Goal: Information Seeking & Learning: Learn about a topic

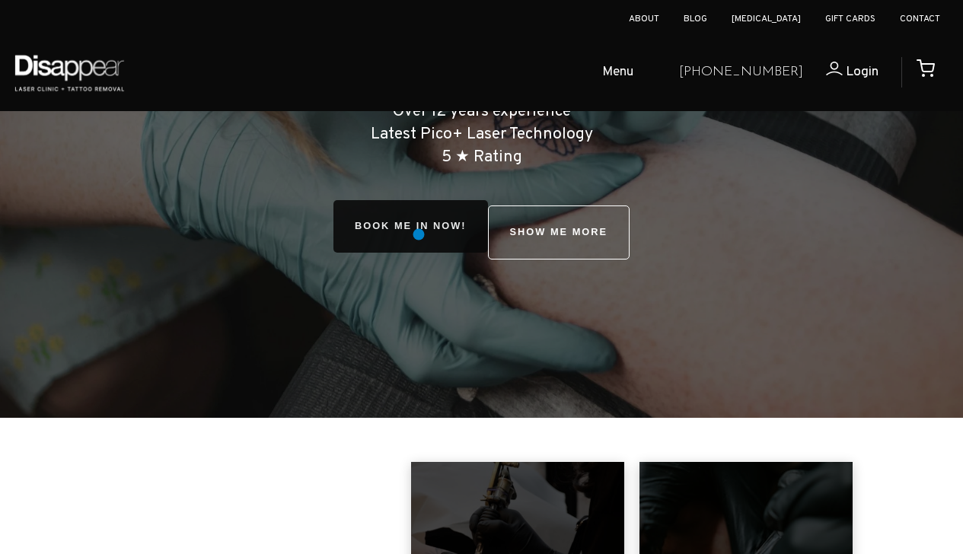
click at [419, 235] on link "BOOK ME IN NOW!" at bounding box center [410, 226] width 154 height 53
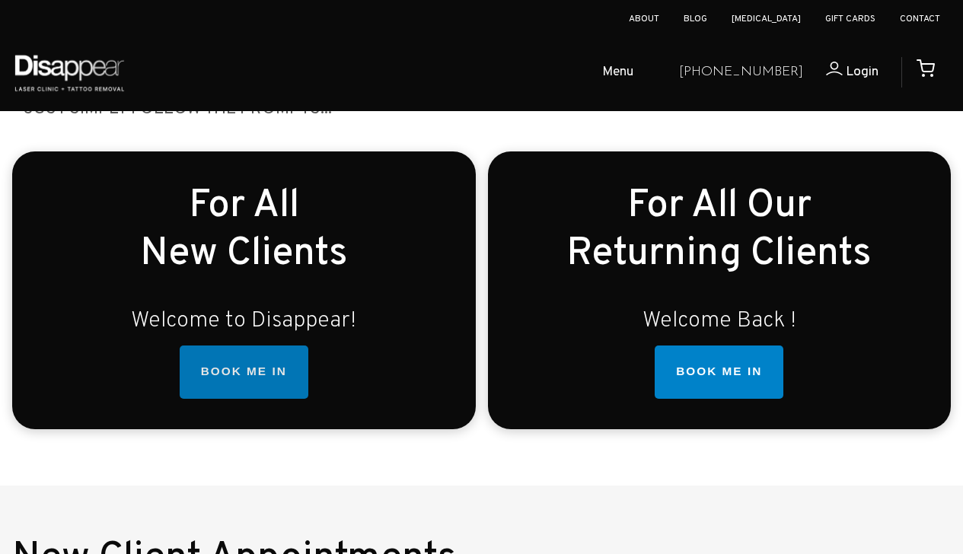
click at [246, 366] on link "BOOK ME IN" at bounding box center [244, 371] width 129 height 53
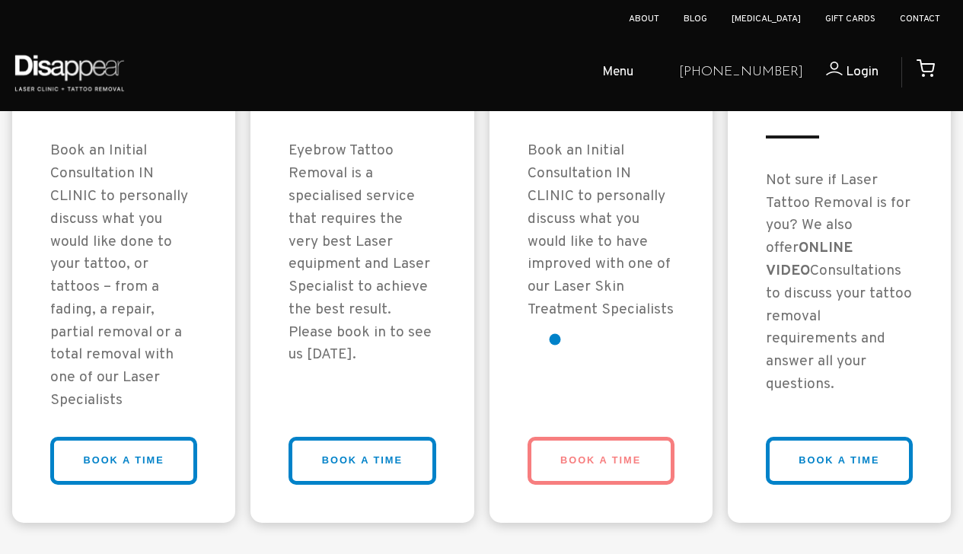
scroll to position [1389, 0]
click at [589, 447] on link "BOOK A TIME" at bounding box center [600, 460] width 147 height 48
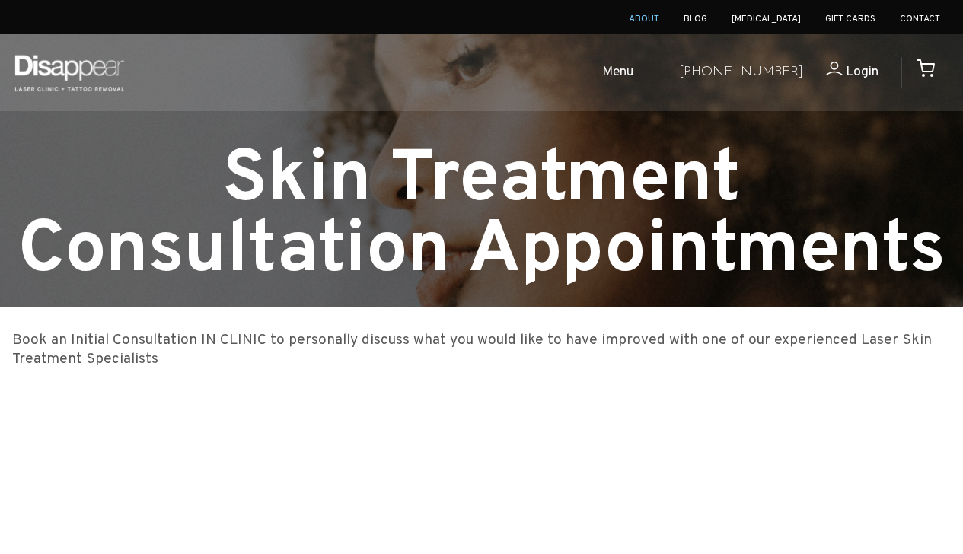
click at [659, 18] on link "About" at bounding box center [644, 19] width 30 height 12
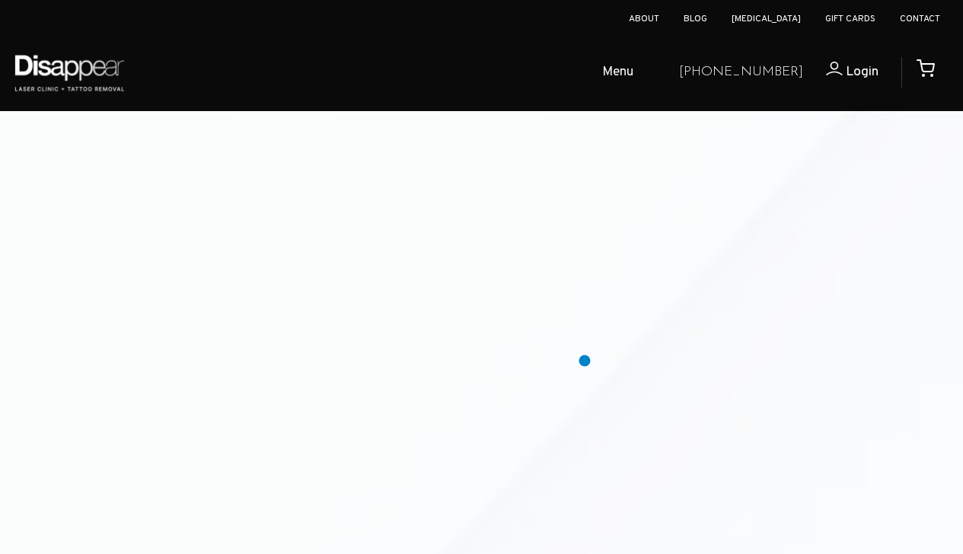
scroll to position [3134, 0]
click at [771, 20] on link "[MEDICAL_DATA]" at bounding box center [765, 19] width 69 height 12
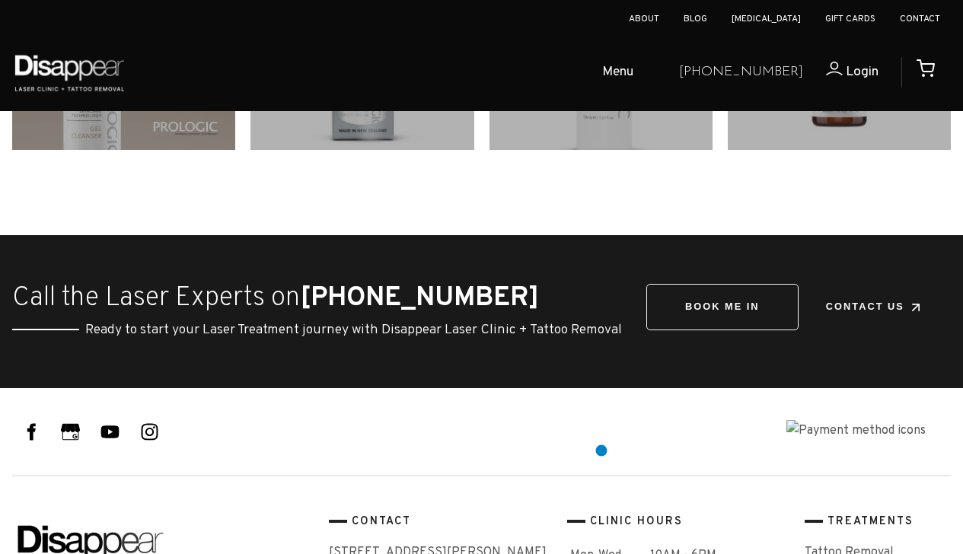
scroll to position [1934, 0]
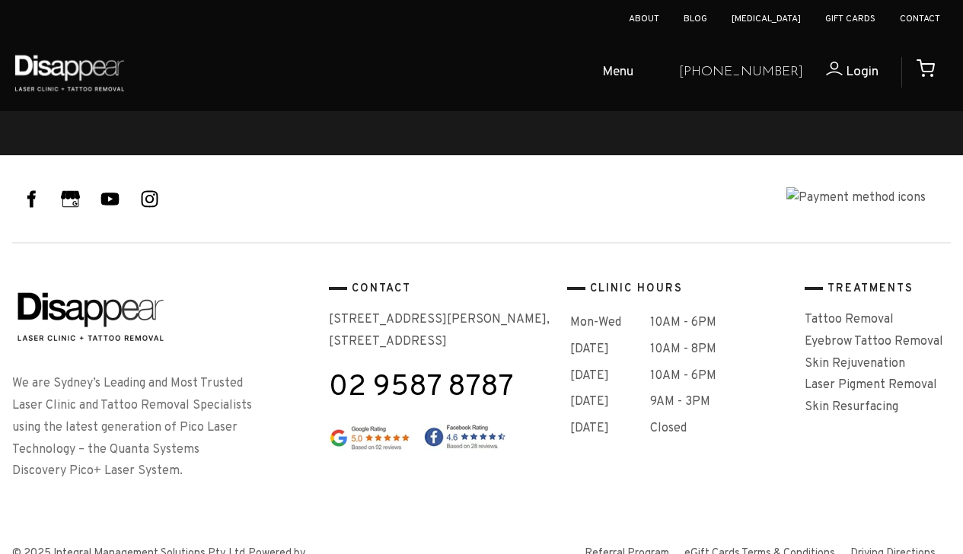
click at [633, 75] on span "Menu" at bounding box center [617, 73] width 31 height 22
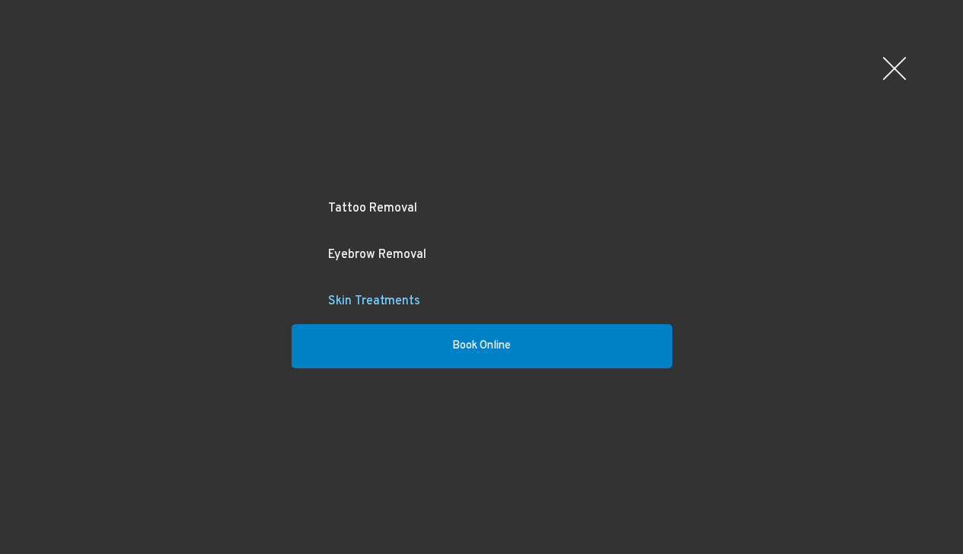
click at [386, 309] on link "Skin Treatments" at bounding box center [481, 302] width 380 height 46
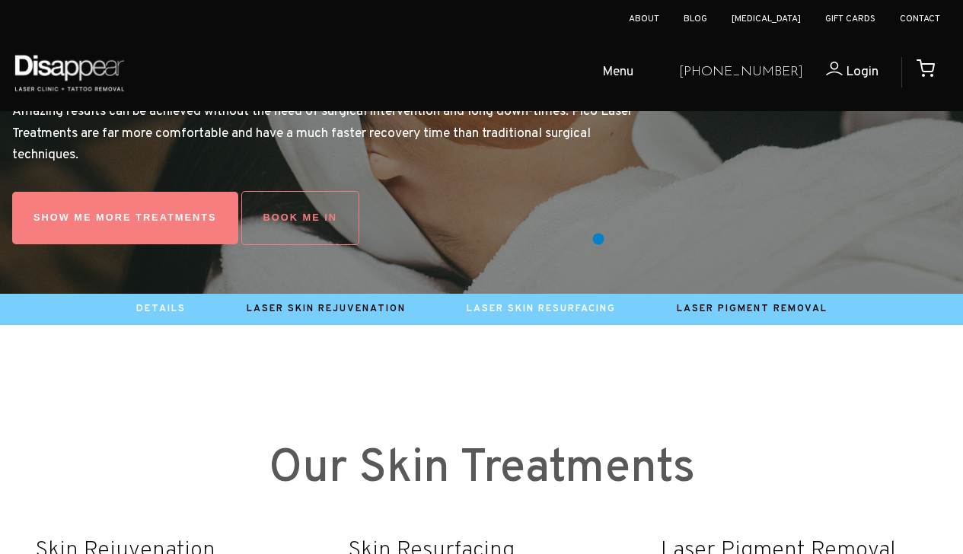
click at [598, 303] on link "Laser Skin Resurfacing" at bounding box center [540, 309] width 149 height 12
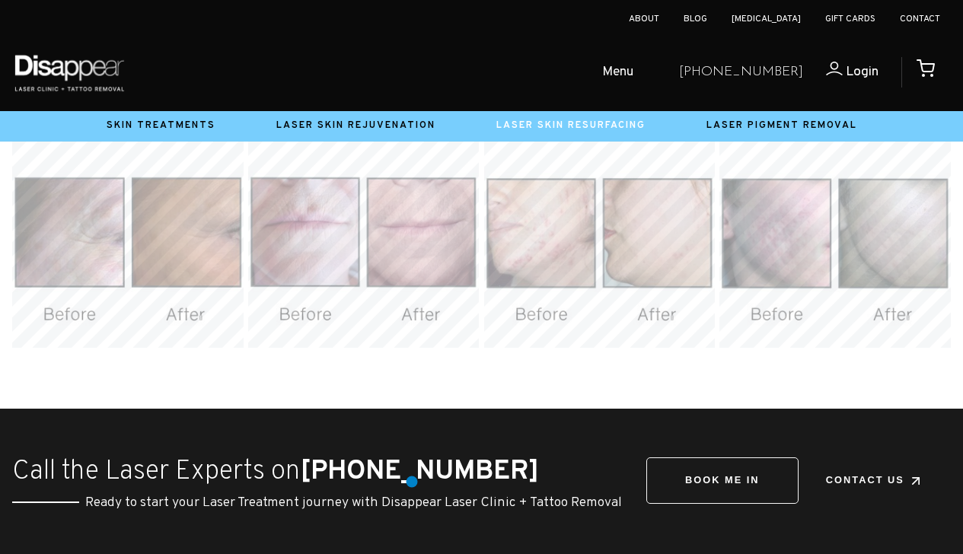
scroll to position [2707, 0]
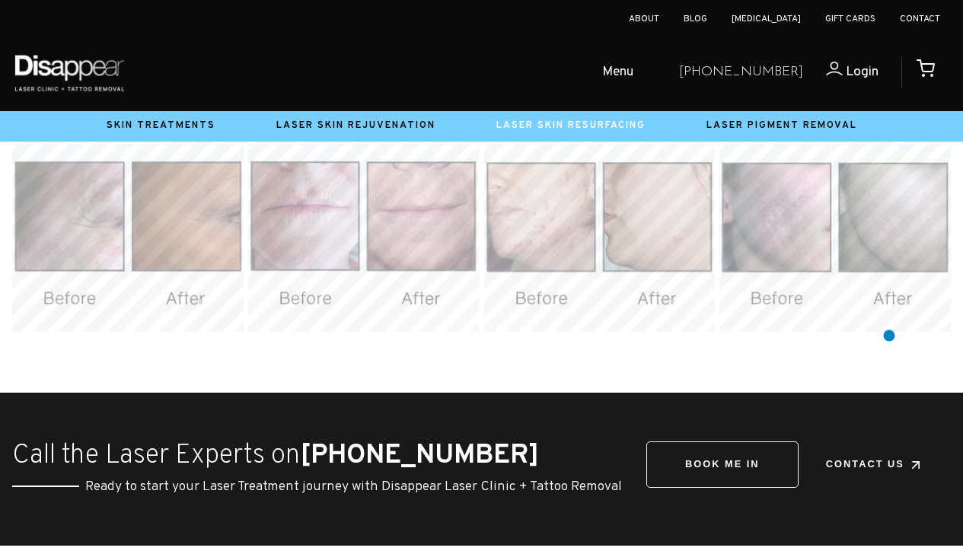
click at [890, 332] on img at bounding box center [834, 215] width 231 height 231
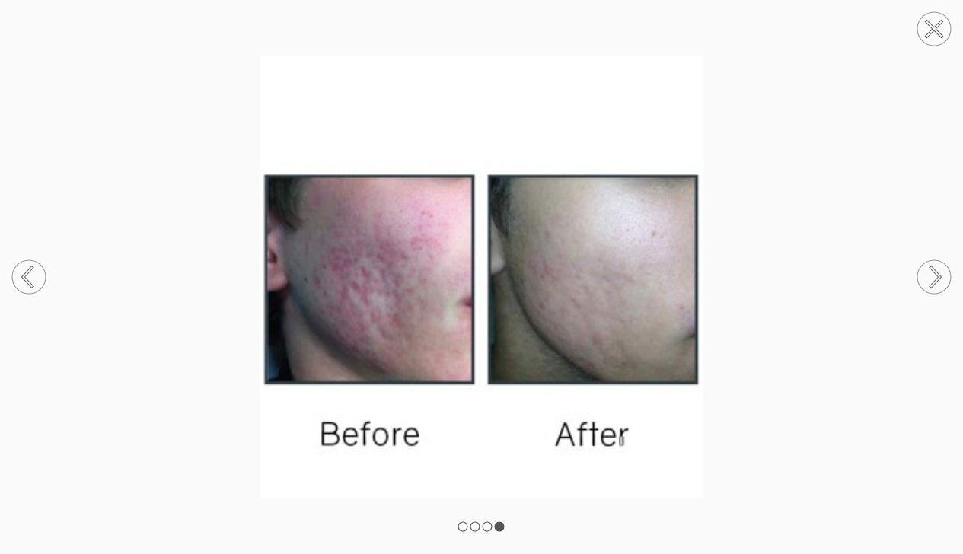
click at [934, 23] on circle at bounding box center [933, 28] width 33 height 33
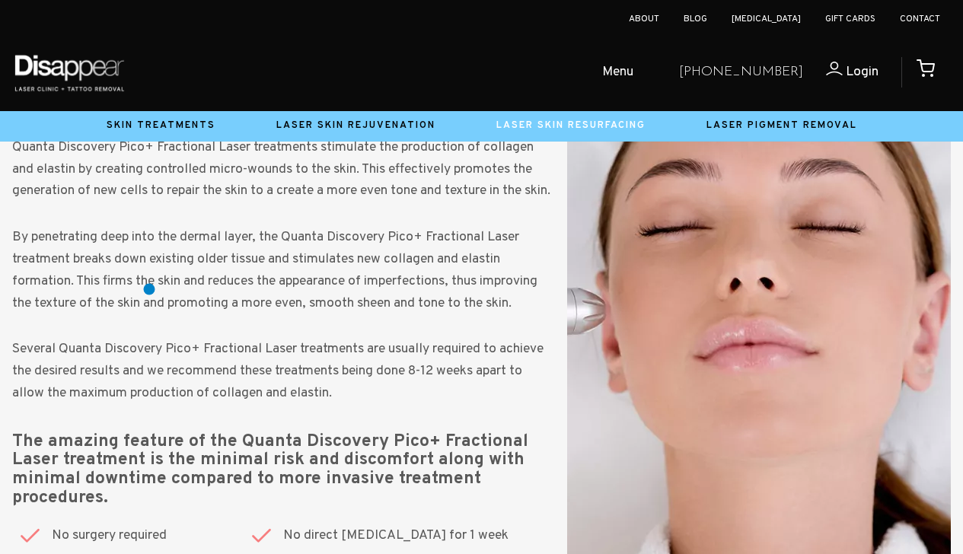
scroll to position [1884, 0]
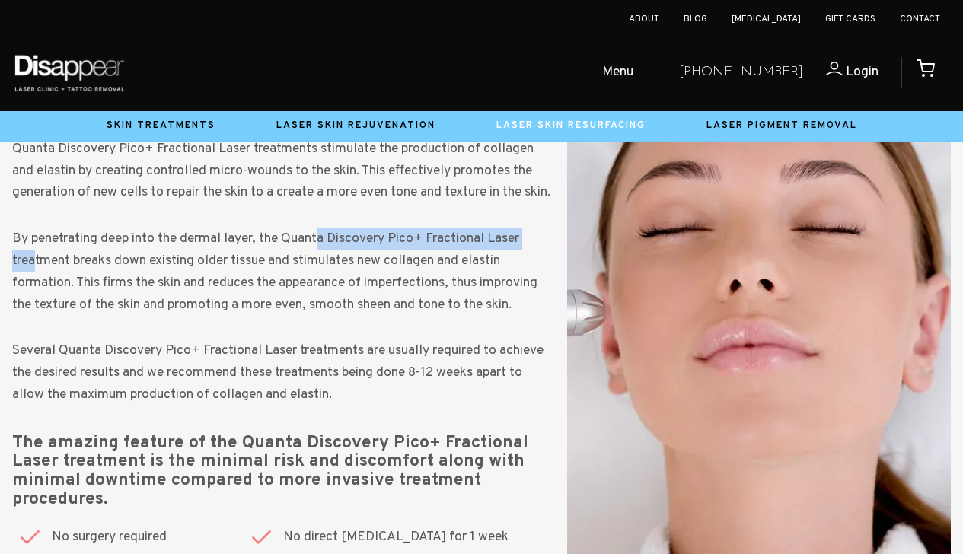
drag, startPoint x: 541, startPoint y: 283, endPoint x: 291, endPoint y: 280, distance: 249.6
click at [291, 281] on p "By penetrating deep into the dermal layer, the Quanta Discovery Pico+ Fractiona…" at bounding box center [283, 272] width 543 height 88
copy p "Quanta Discovery Pico+ Fractional Laser"
